Goal: Transaction & Acquisition: Purchase product/service

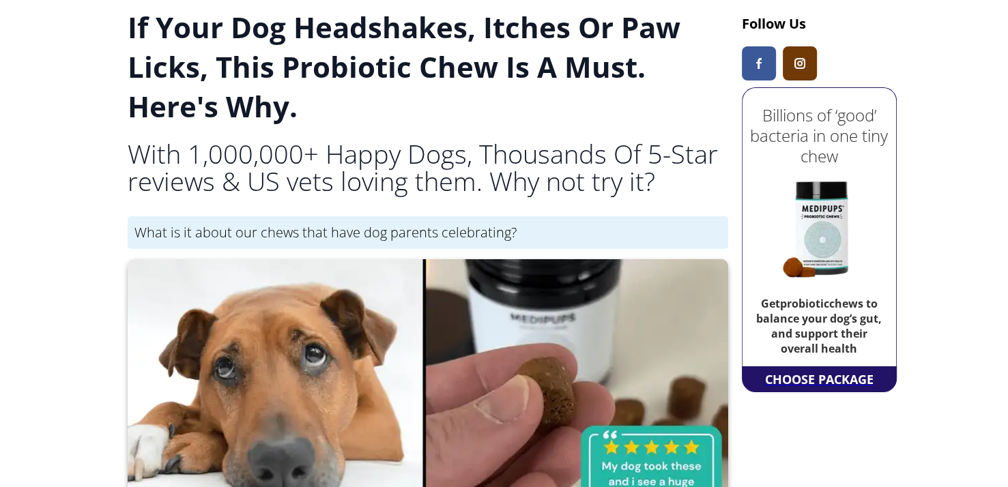
scroll to position [57, 0]
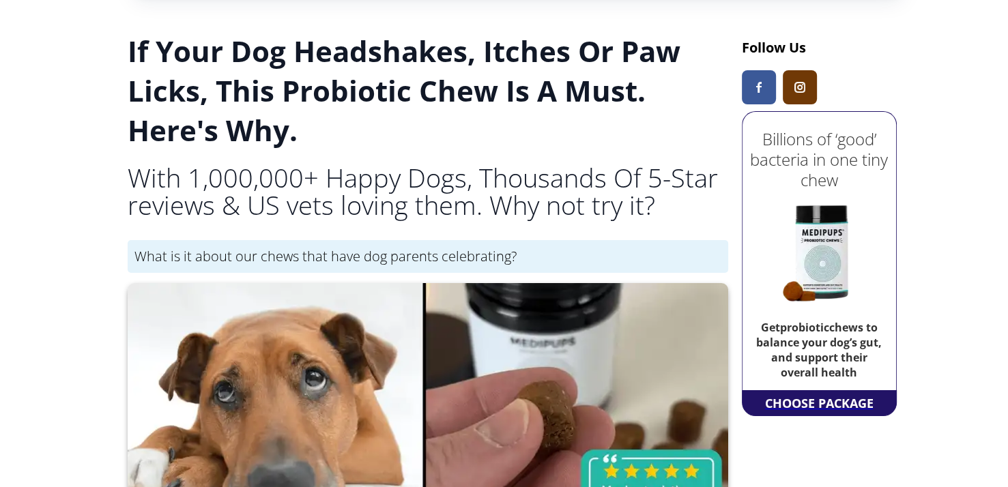
click at [842, 405] on div "CHOOSE PACKAGE" at bounding box center [818, 403] width 115 height 25
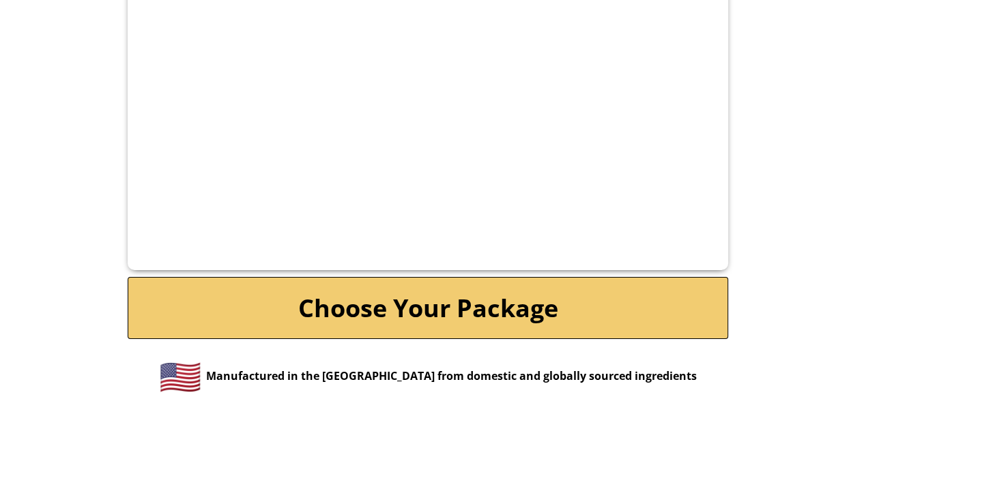
scroll to position [2855, 0]
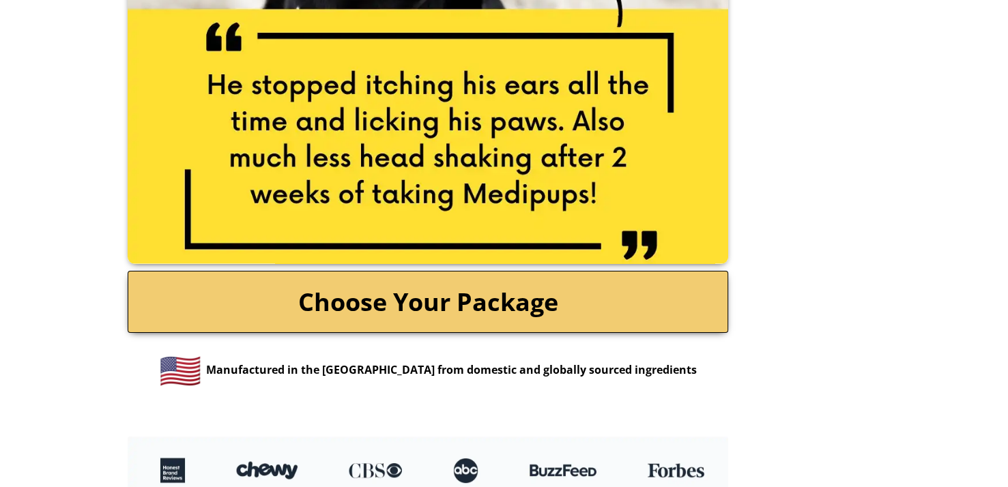
click at [484, 295] on link "Choose Your Package" at bounding box center [428, 302] width 600 height 62
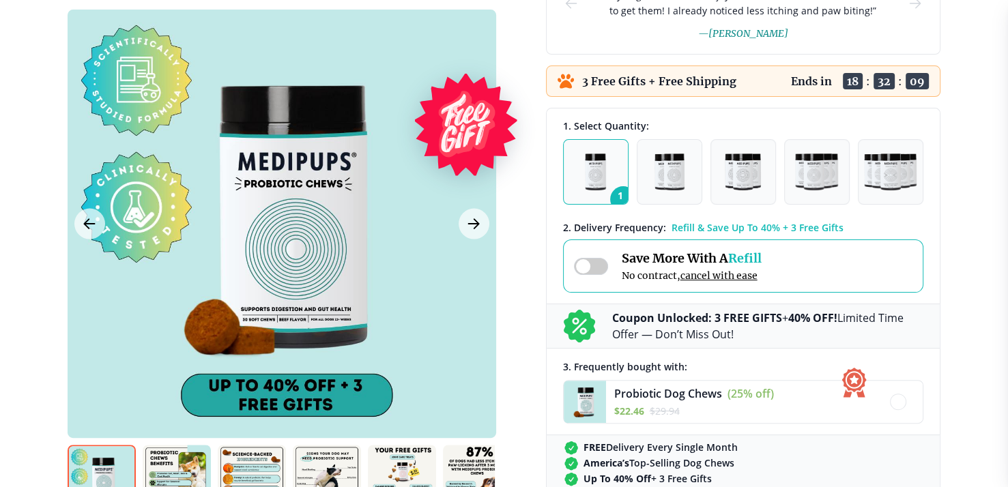
scroll to position [341, 0]
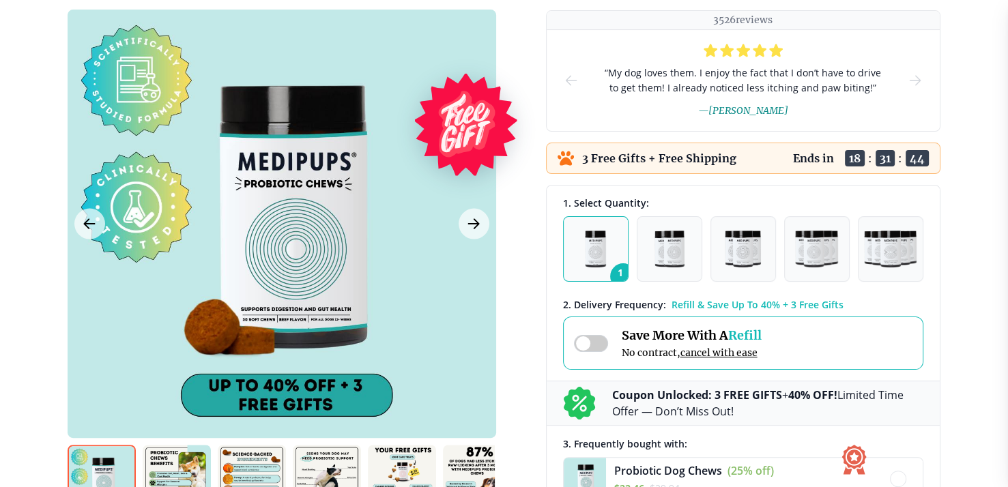
scroll to position [205, 0]
